Goal: Task Accomplishment & Management: Use online tool/utility

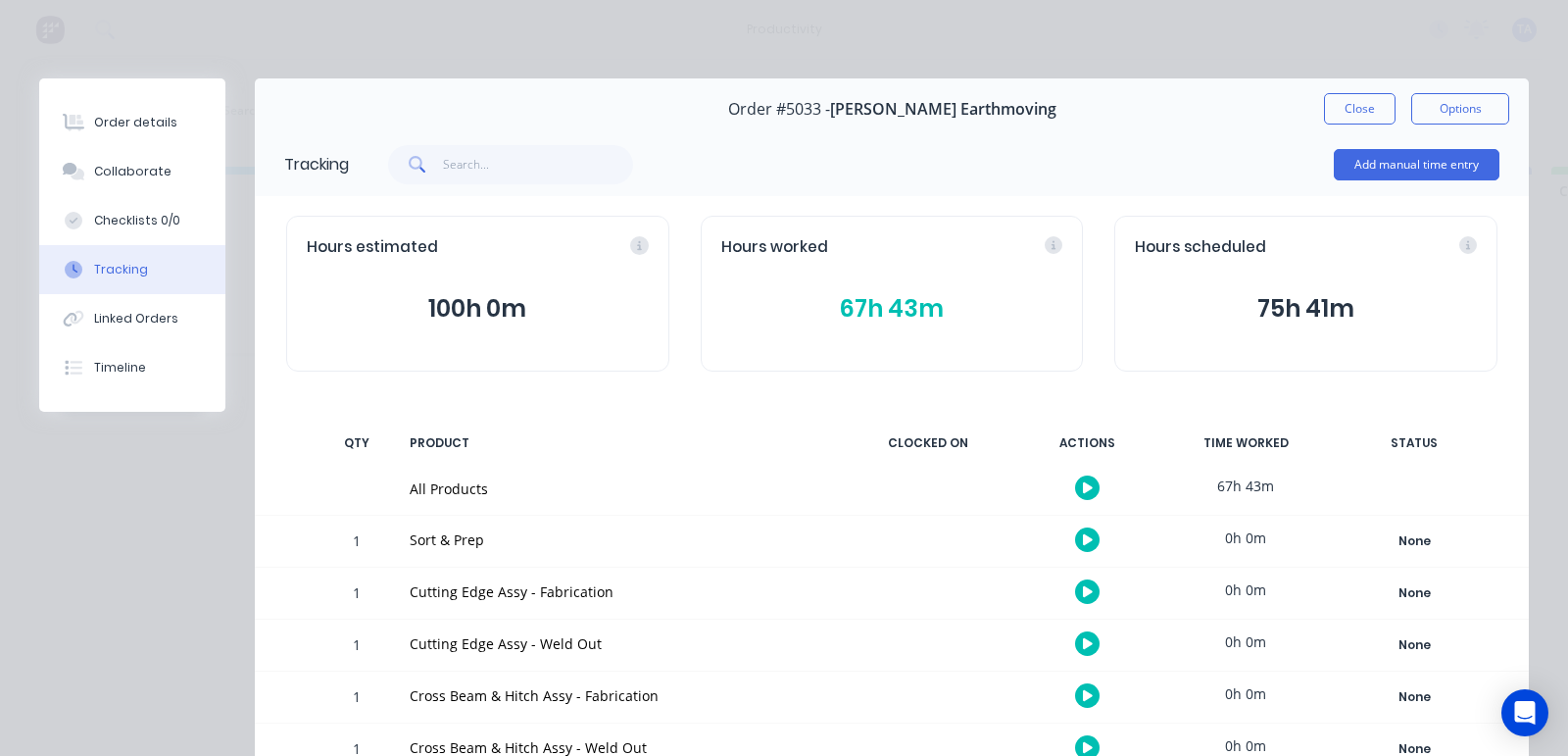
scroll to position [0, 249]
drag, startPoint x: 688, startPoint y: 466, endPoint x: 959, endPoint y: 498, distance: 272.9
click at [701, 472] on div "All Products" at bounding box center [620, 490] width 445 height 51
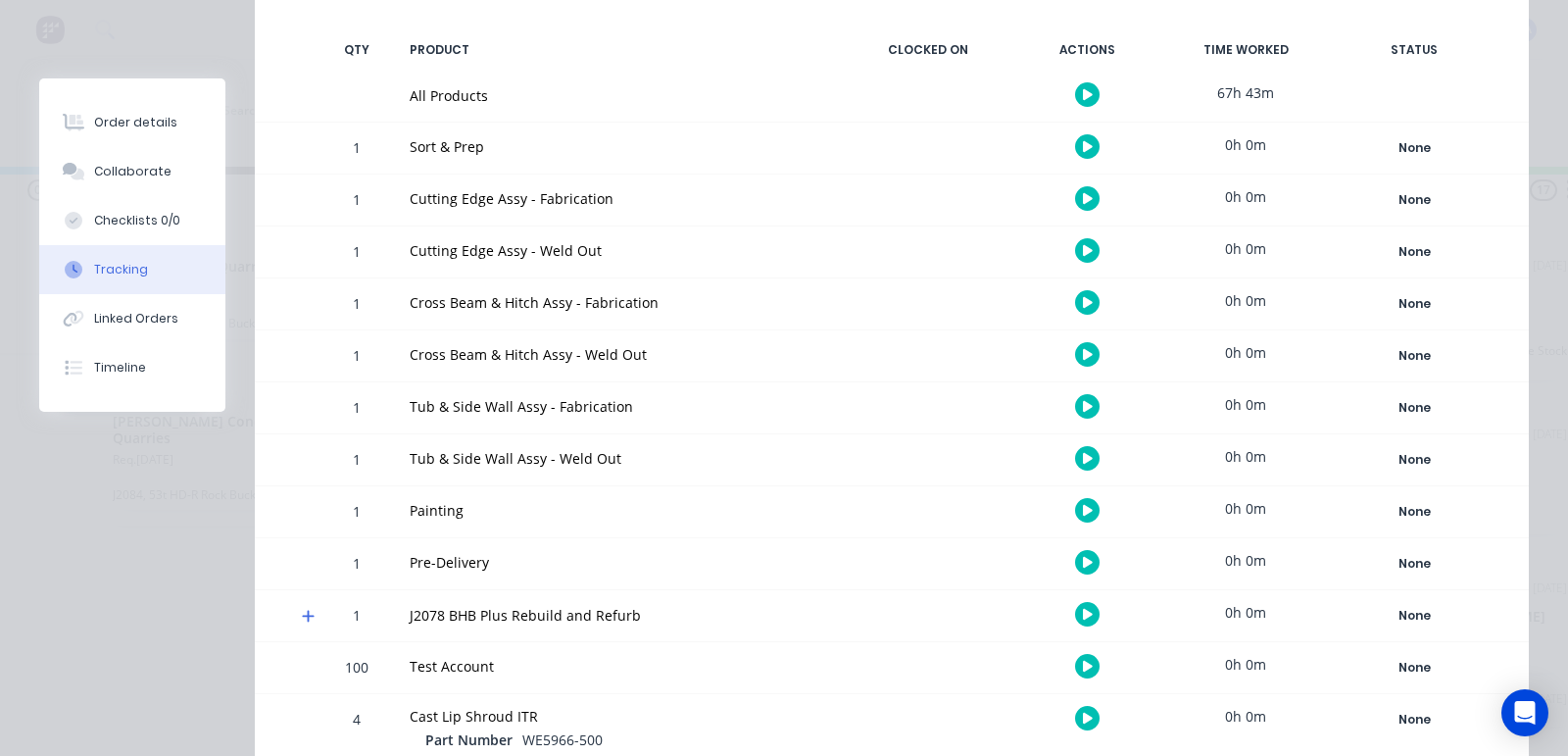
scroll to position [121, 0]
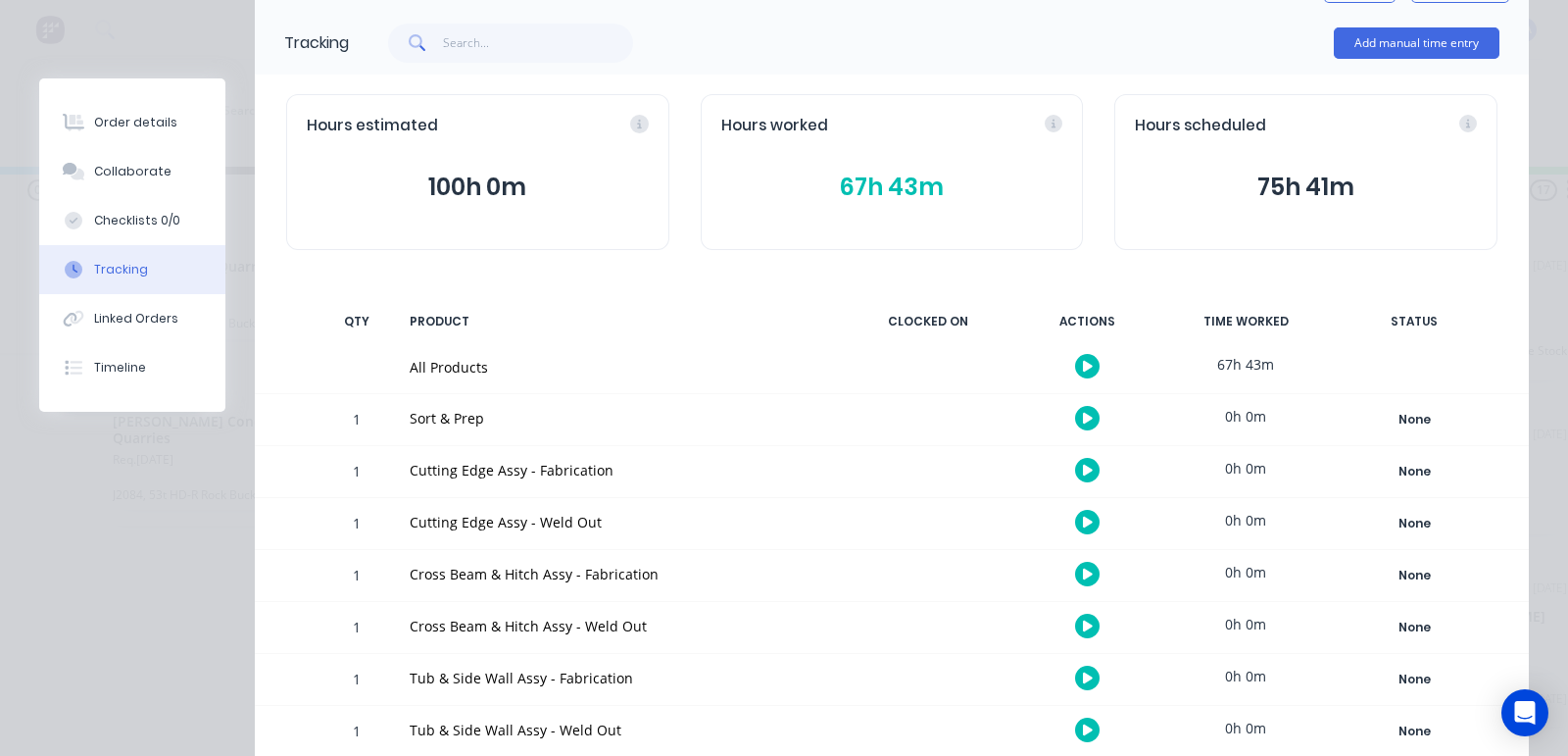
click at [1083, 362] on icon "button" at bounding box center [1088, 366] width 10 height 13
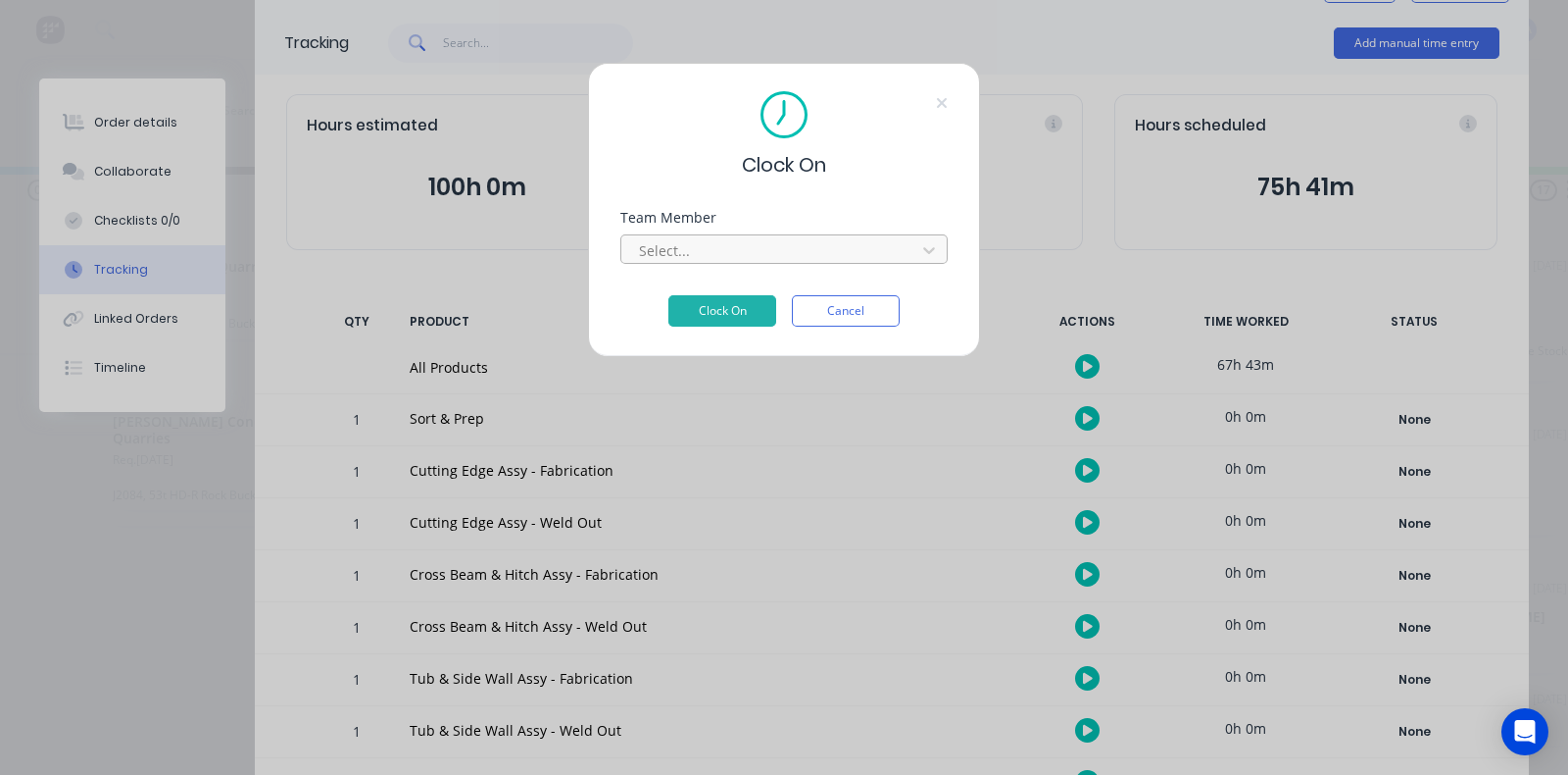
click at [821, 250] on div at bounding box center [772, 250] width 268 height 25
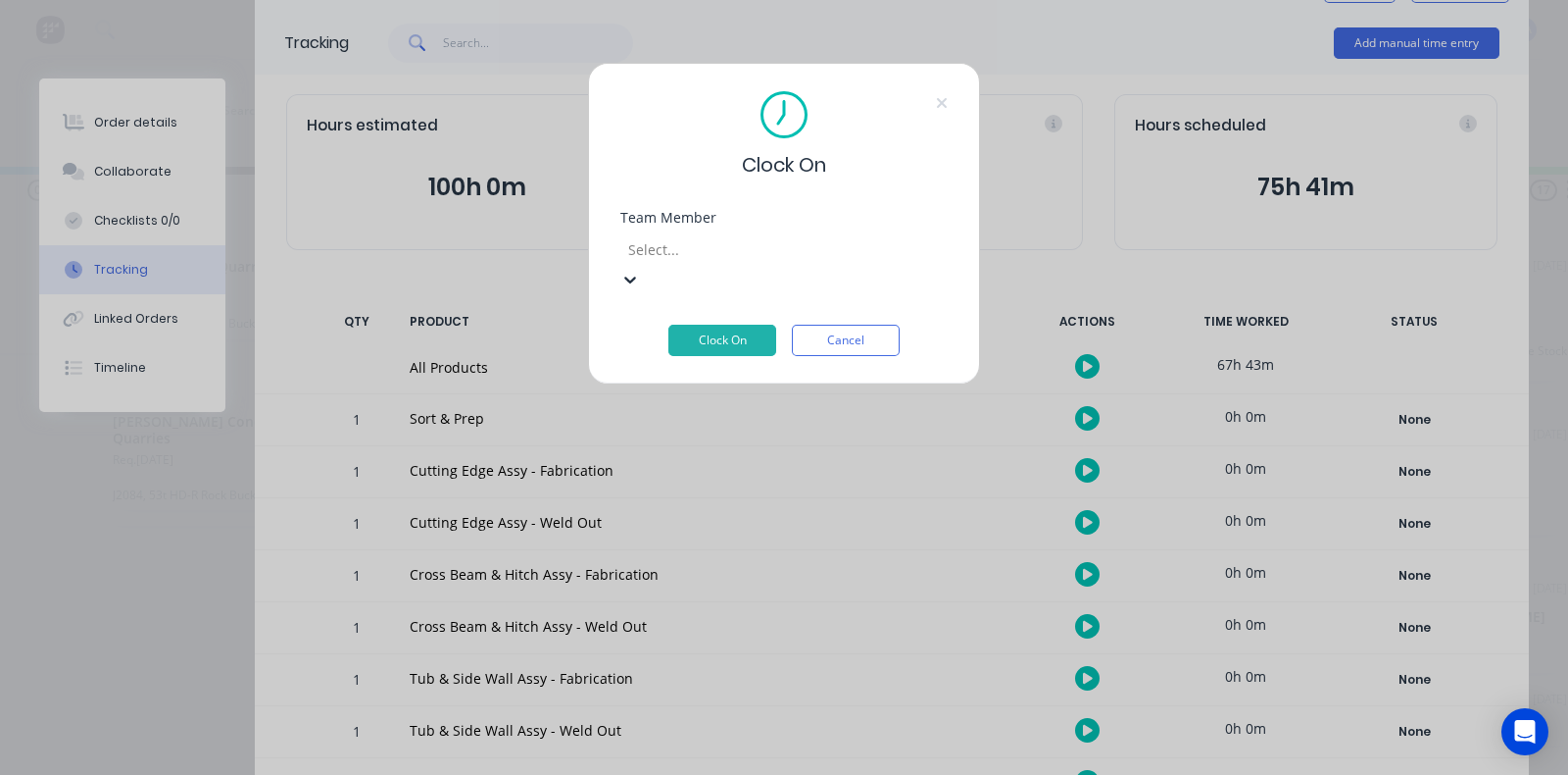
click at [489, 755] on div "[PERSON_NAME]" at bounding box center [535, 770] width 1568 height 21
click at [735, 325] on button "Clock On" at bounding box center [721, 341] width 108 height 32
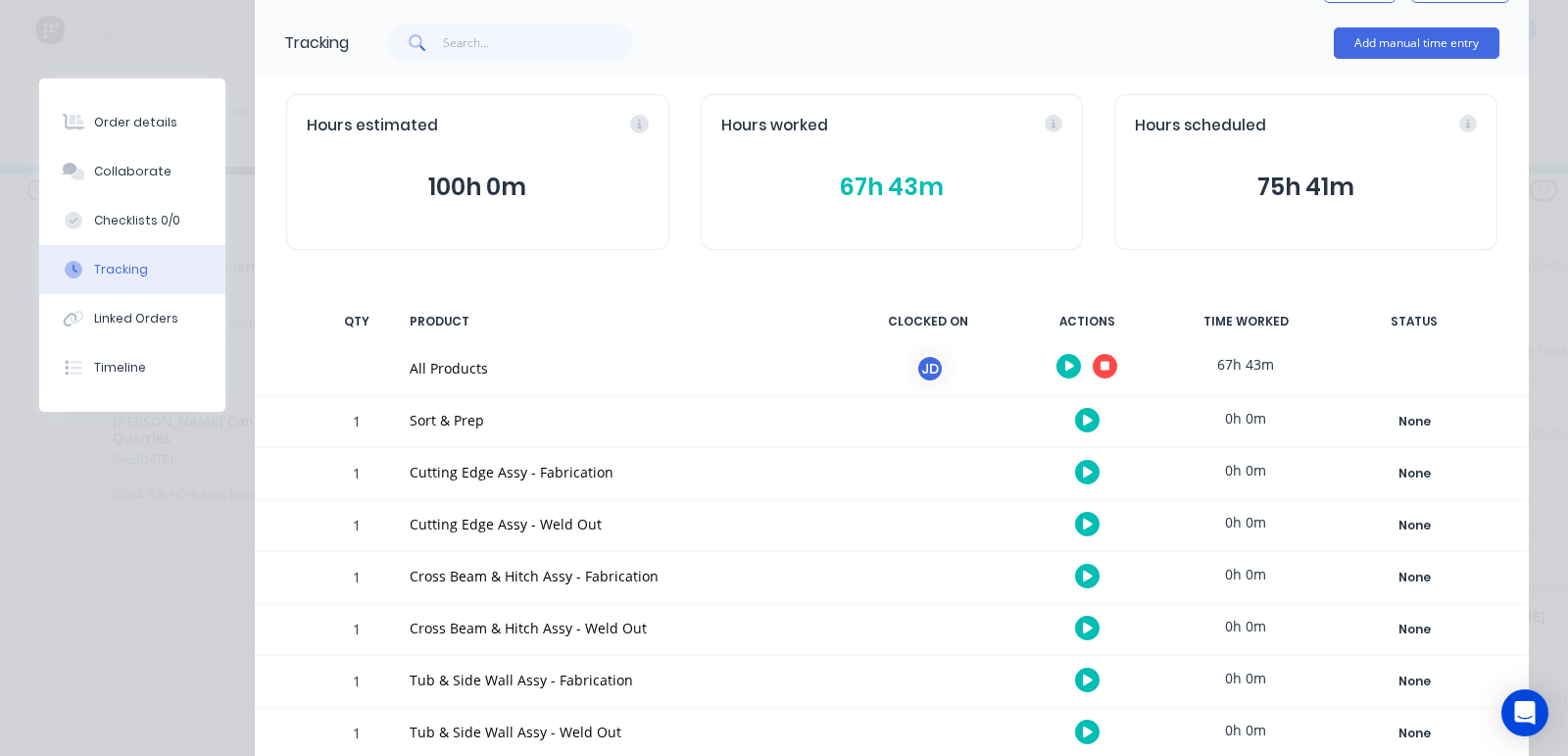
click at [1076, 350] on div at bounding box center [1086, 366] width 147 height 48
click at [1057, 359] on button "button" at bounding box center [1069, 366] width 25 height 25
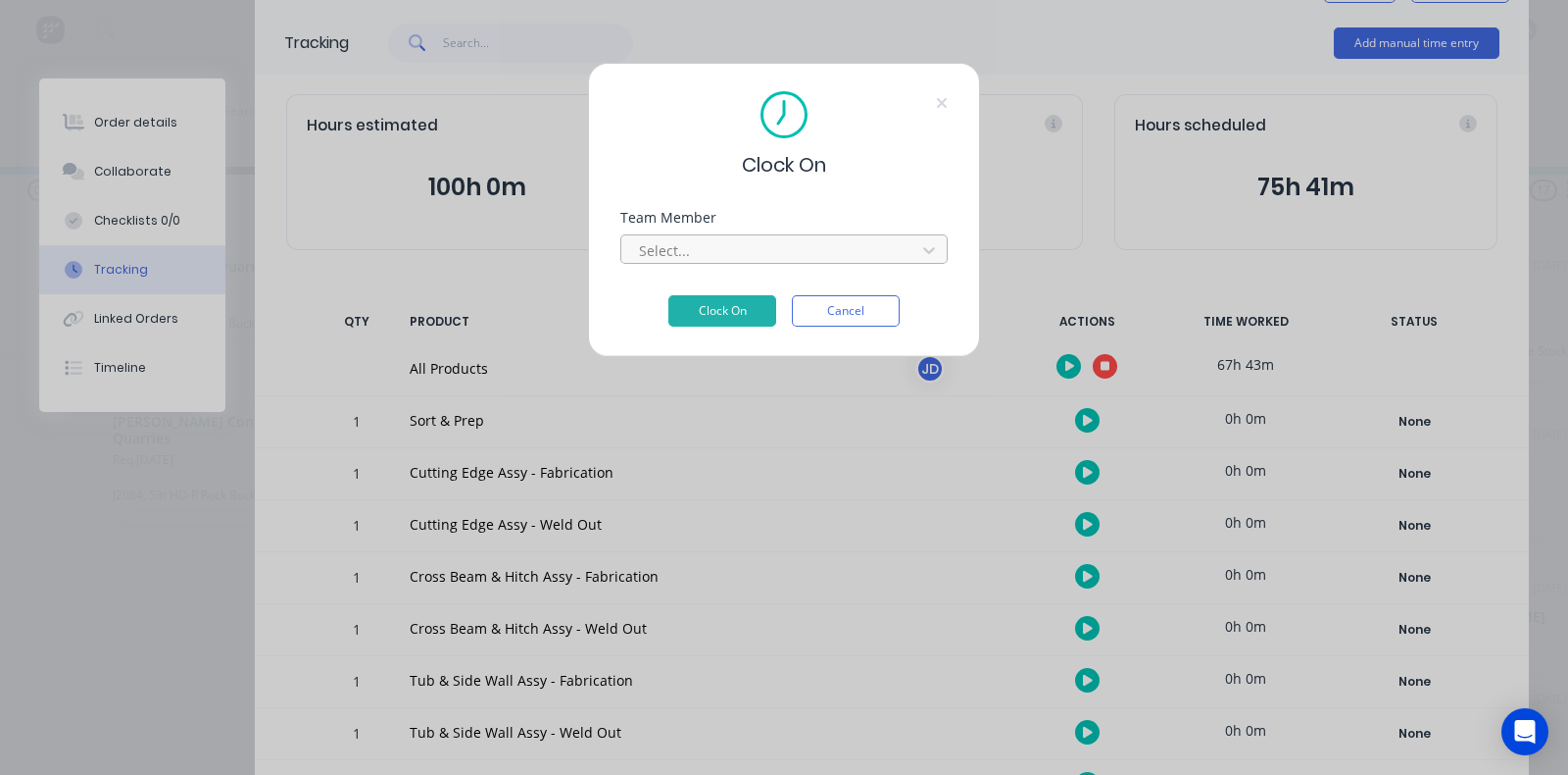
click at [784, 251] on div at bounding box center [772, 250] width 268 height 25
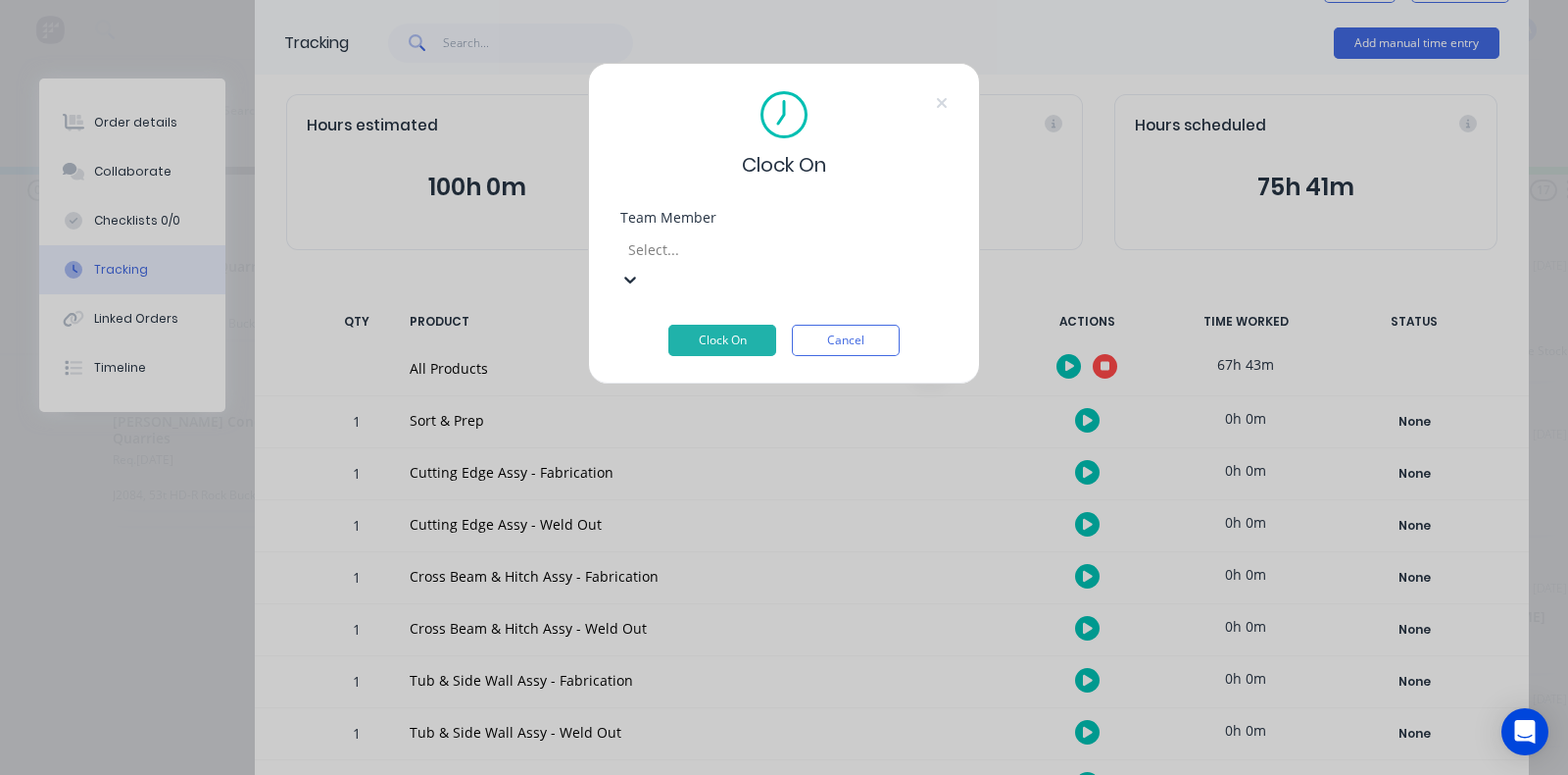
drag, startPoint x: 467, startPoint y: 366, endPoint x: 529, endPoint y: 362, distance: 62.1
click at [468, 698] on div "[PERSON_NAME]" at bounding box center [535, 708] width 1568 height 21
click at [744, 325] on button "Clock On" at bounding box center [721, 341] width 108 height 32
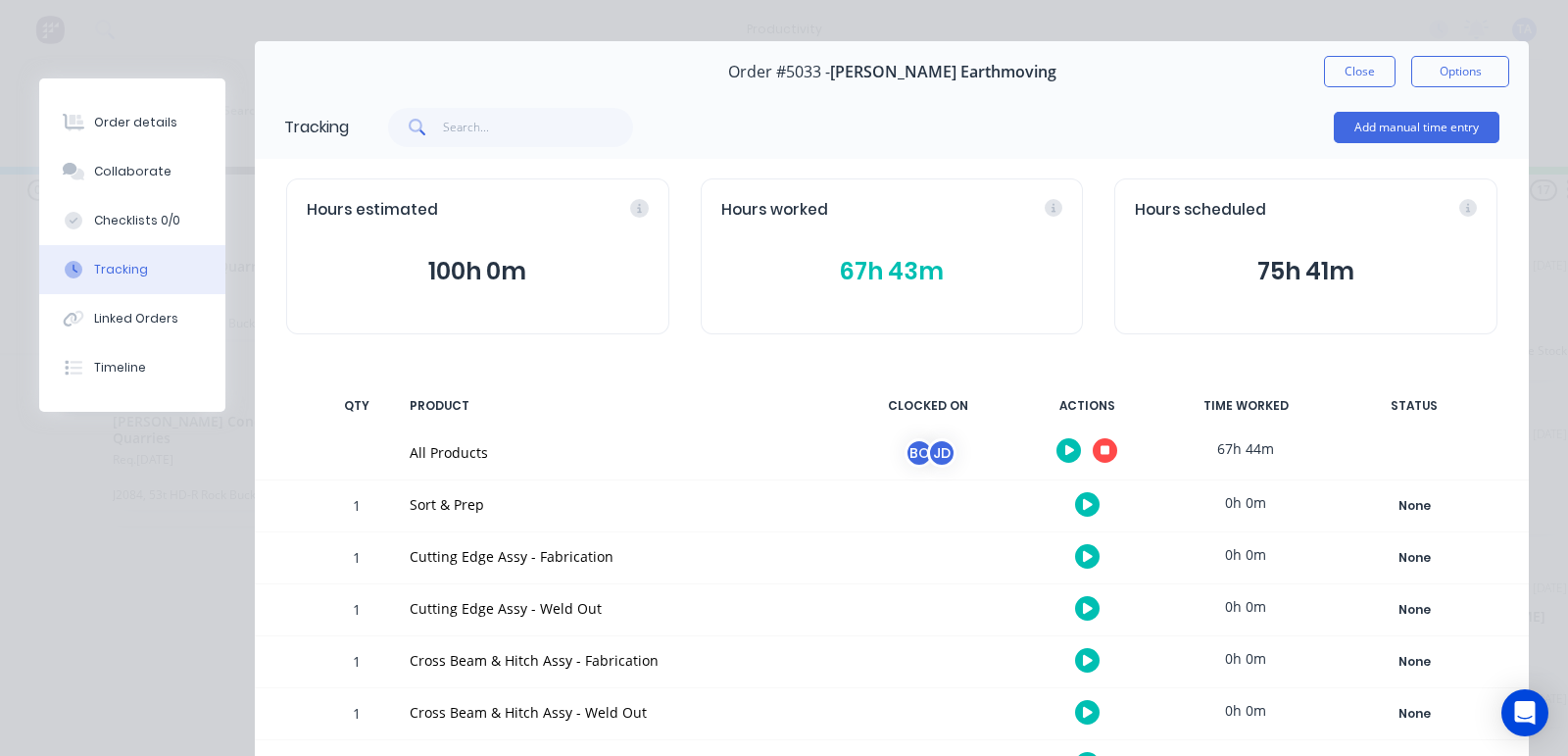
scroll to position [0, 0]
